Goal: Navigation & Orientation: Find specific page/section

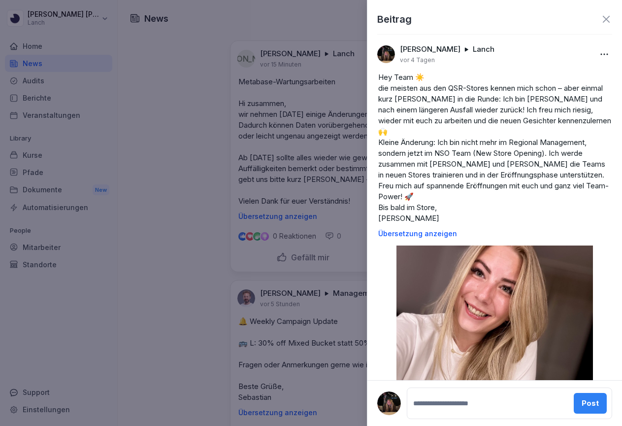
scroll to position [306, 0]
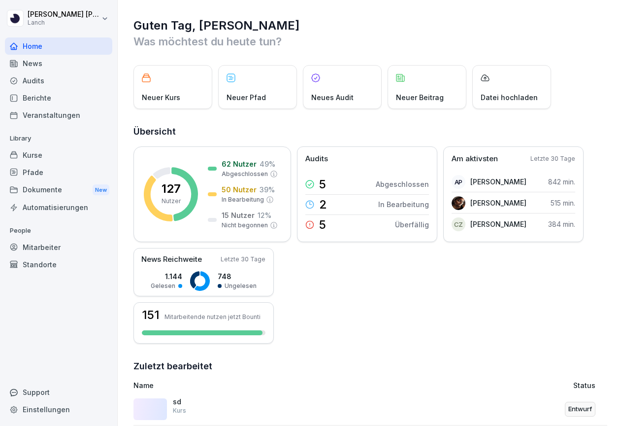
click at [92, 97] on div "Berichte" at bounding box center [58, 97] width 107 height 17
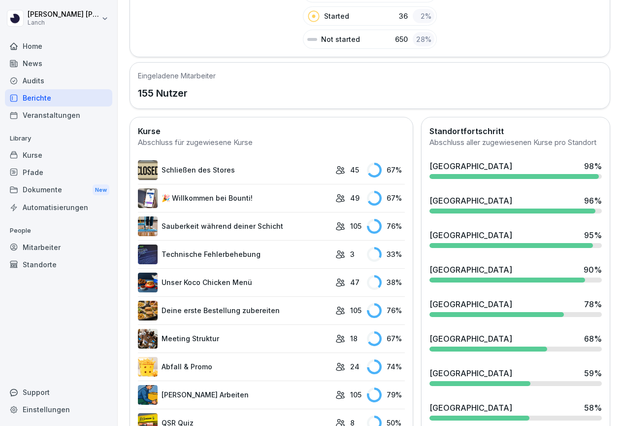
scroll to position [261, 0]
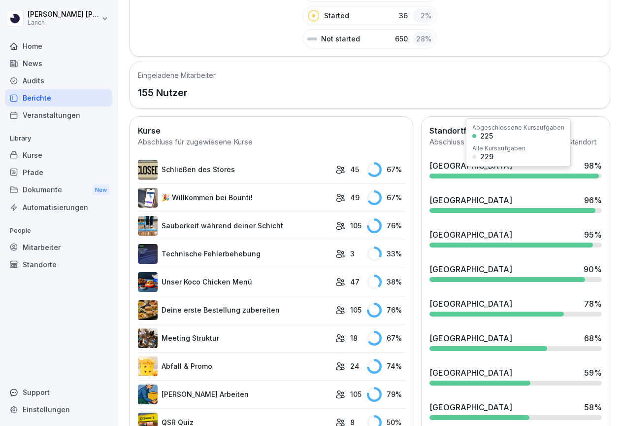
click at [485, 178] on div at bounding box center [514, 175] width 169 height 5
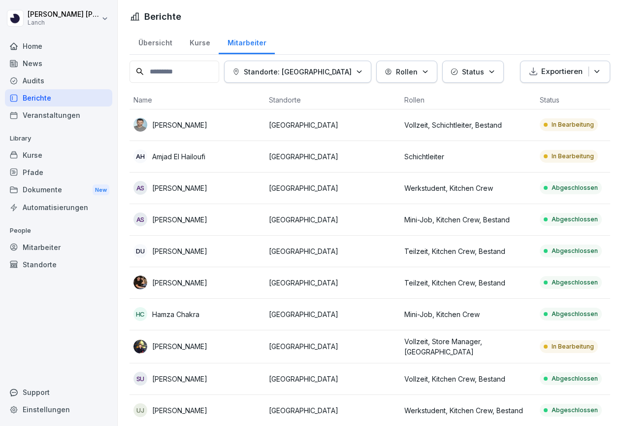
click at [64, 66] on div "News" at bounding box center [58, 63] width 107 height 17
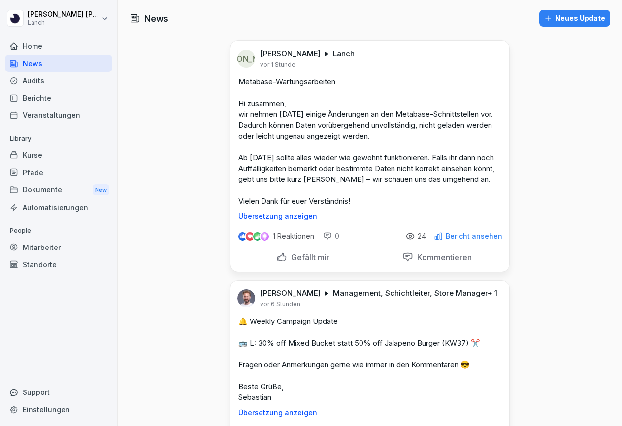
click at [477, 235] on p "Bericht ansehen" at bounding box center [474, 236] width 57 height 8
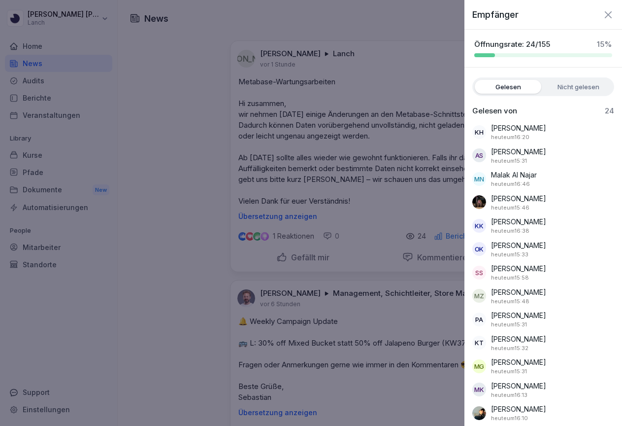
click at [359, 59] on div at bounding box center [311, 213] width 622 height 426
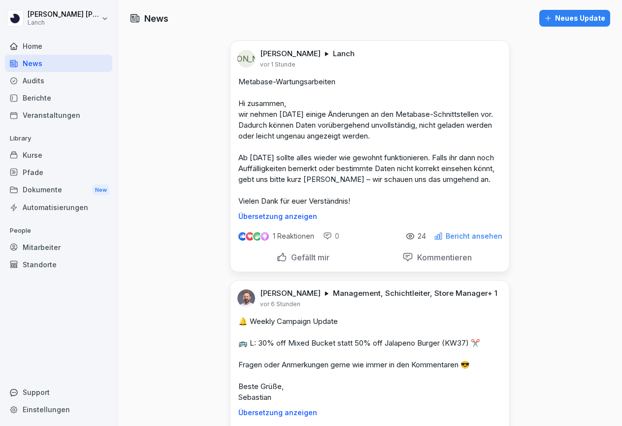
click at [298, 259] on p "Gefällt mir" at bounding box center [308, 257] width 42 height 10
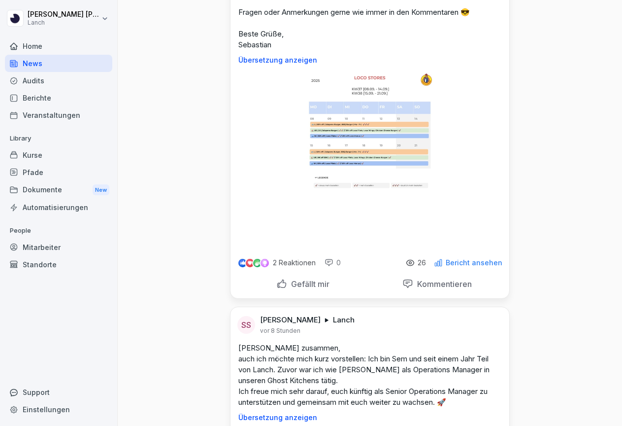
scroll to position [413, 0]
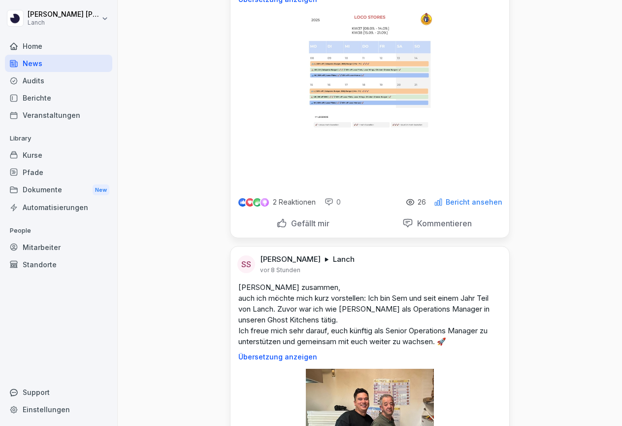
click at [296, 228] on p "Gefällt mir" at bounding box center [308, 223] width 42 height 10
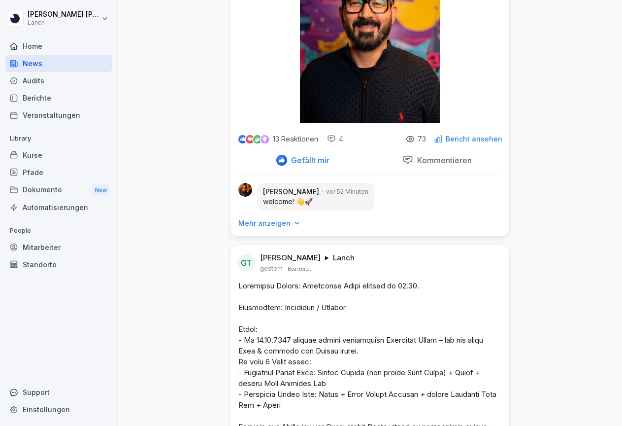
scroll to position [1263, 0]
click at [70, 95] on div "Berichte" at bounding box center [58, 97] width 107 height 17
